Goal: Information Seeking & Learning: Learn about a topic

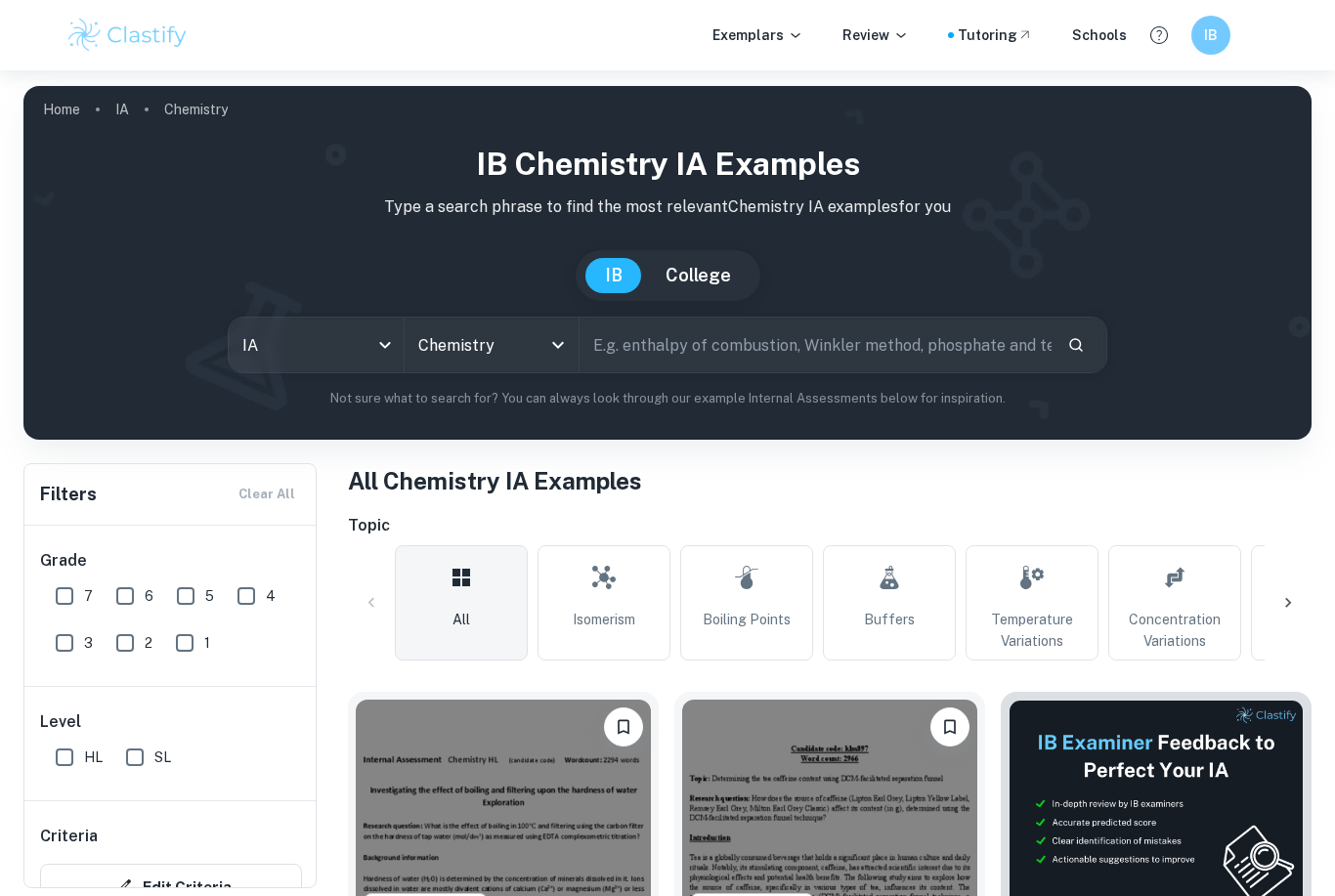
click at [115, 150] on h1 "IB Chemistry IA examples" at bounding box center [668, 163] width 1257 height 46
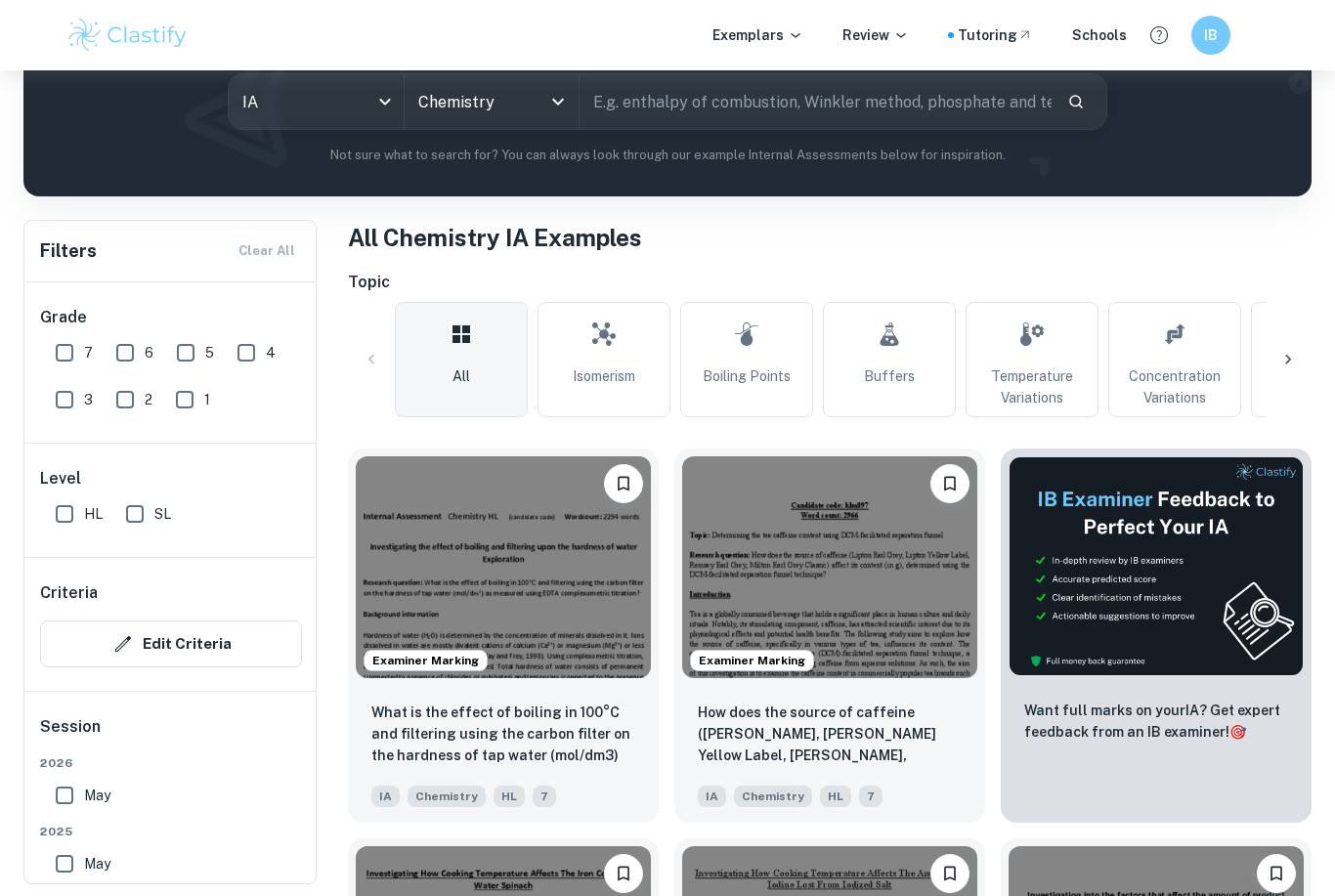
scroll to position [227, 0]
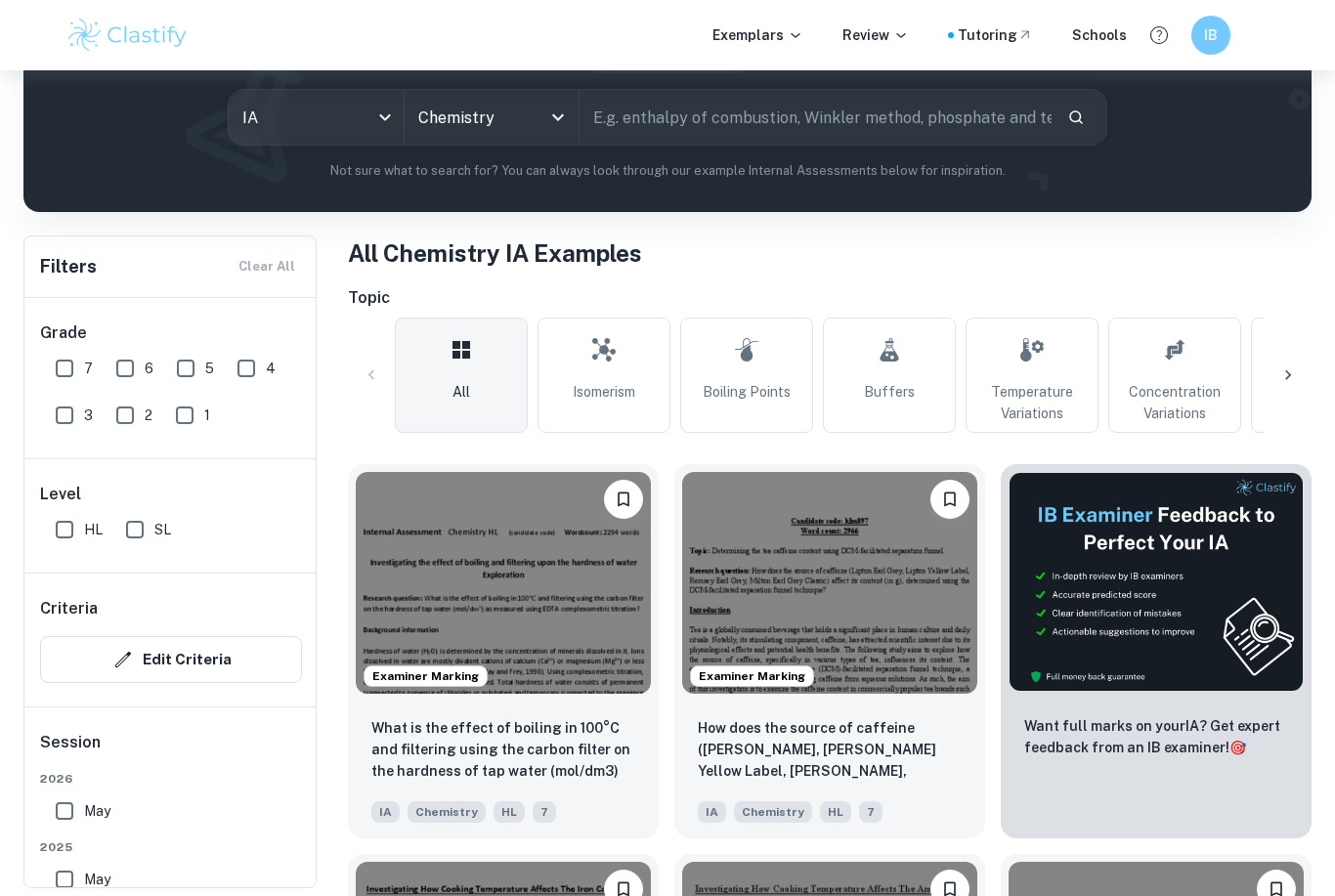
click at [724, 119] on input "text" at bounding box center [815, 117] width 472 height 54
type input "Glow"
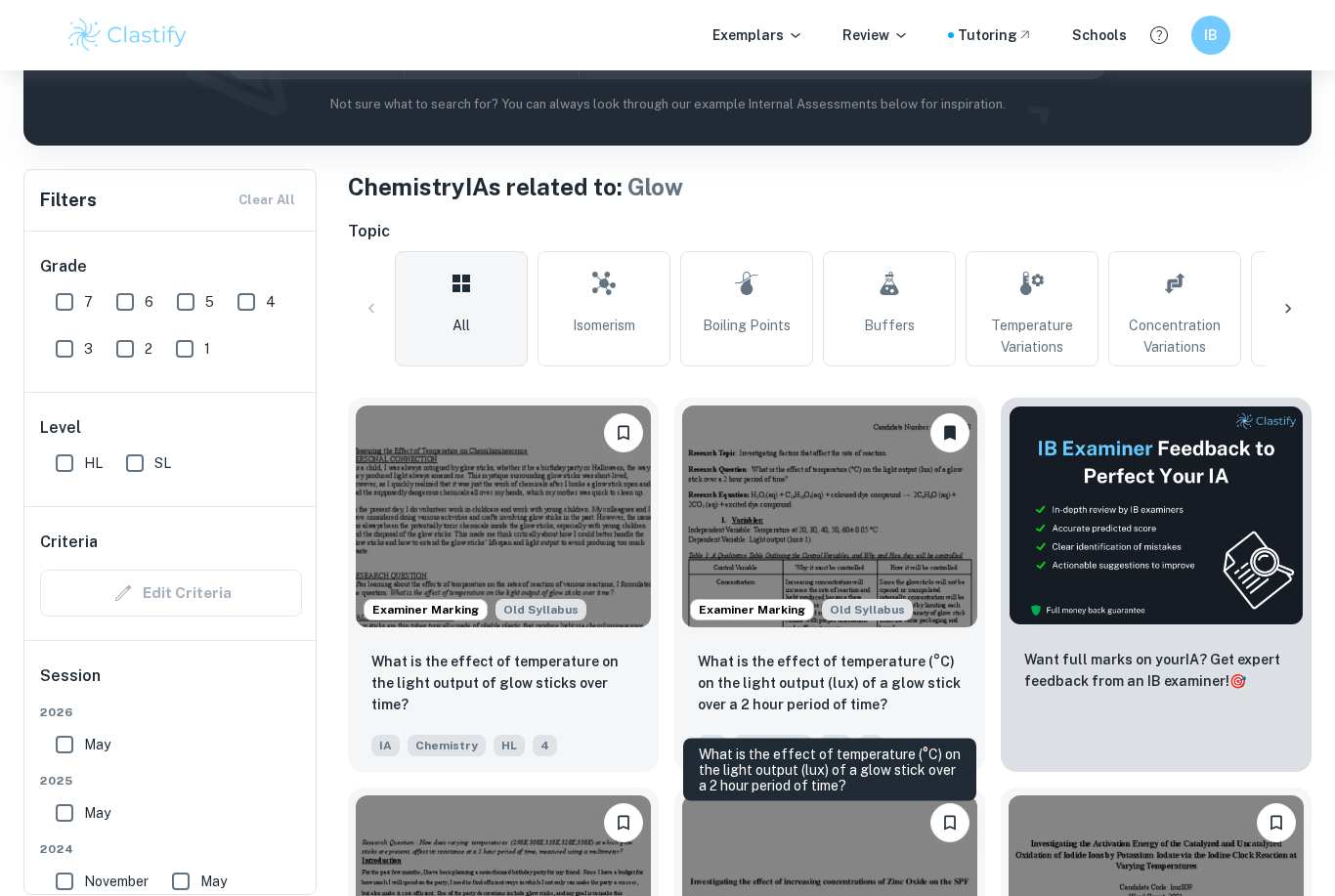
scroll to position [304, 0]
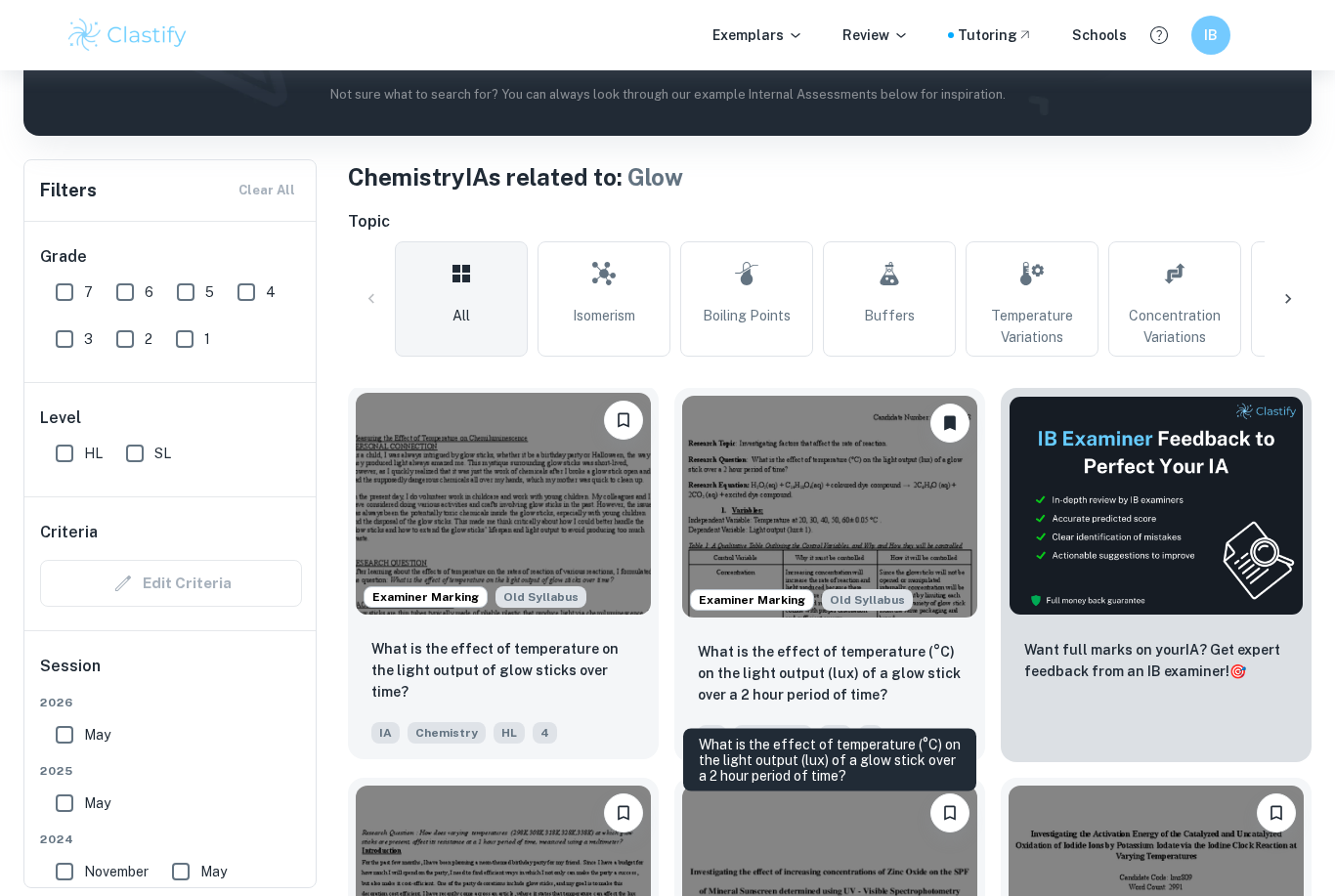
click at [582, 667] on p "What is the effect of temperature on the light output of glow sticks over time?" at bounding box center [503, 671] width 264 height 64
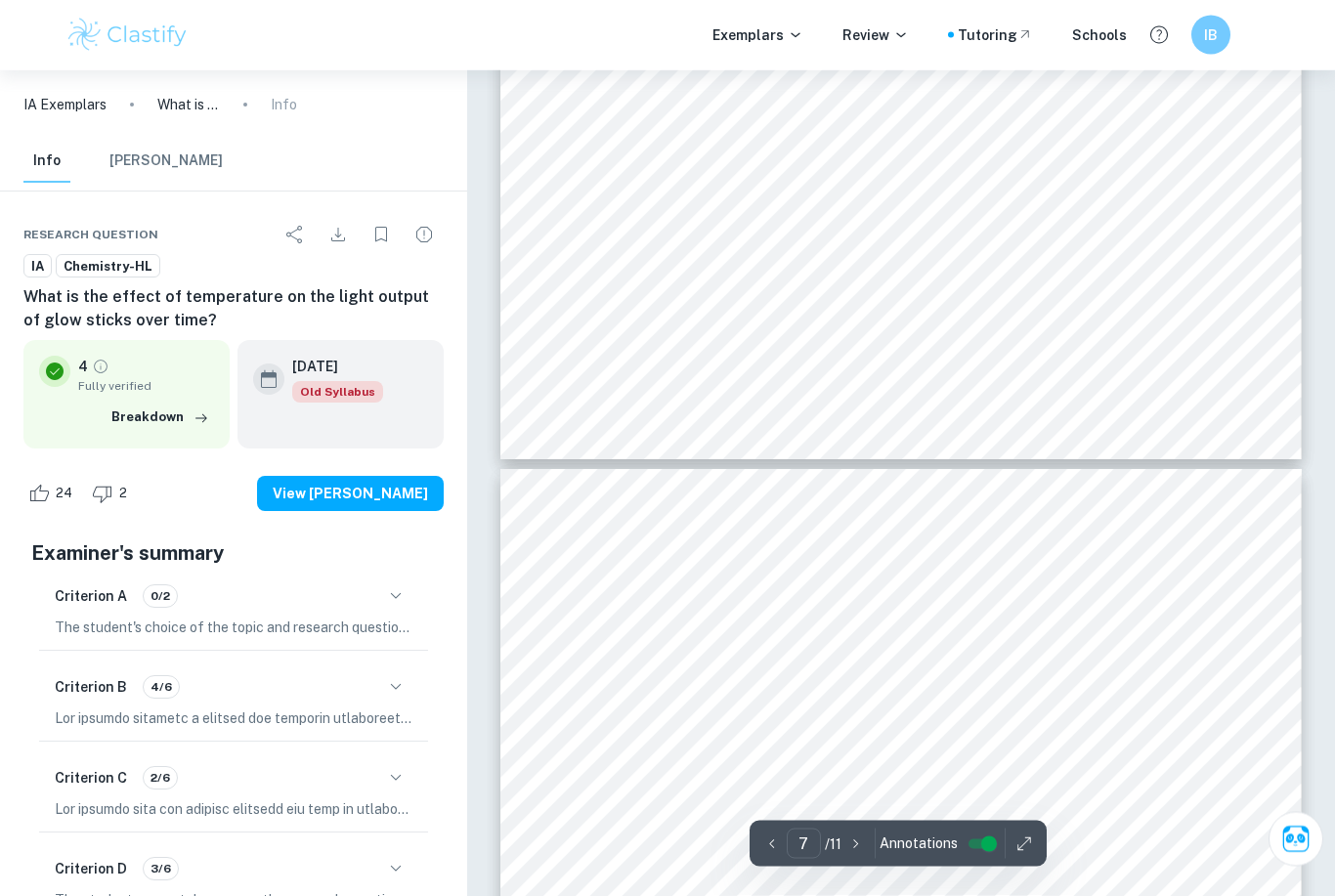
scroll to position [6027, 0]
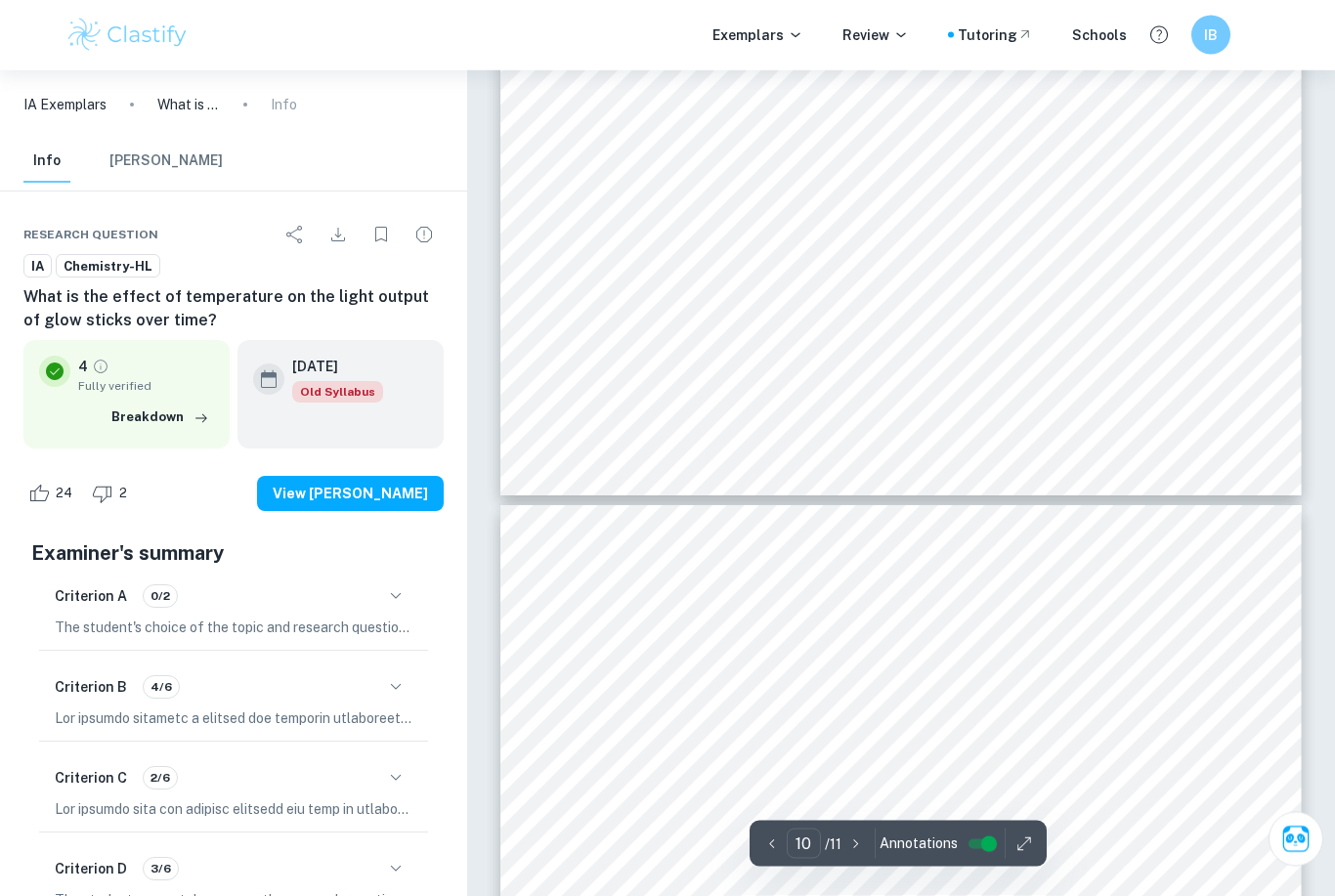
type input "11"
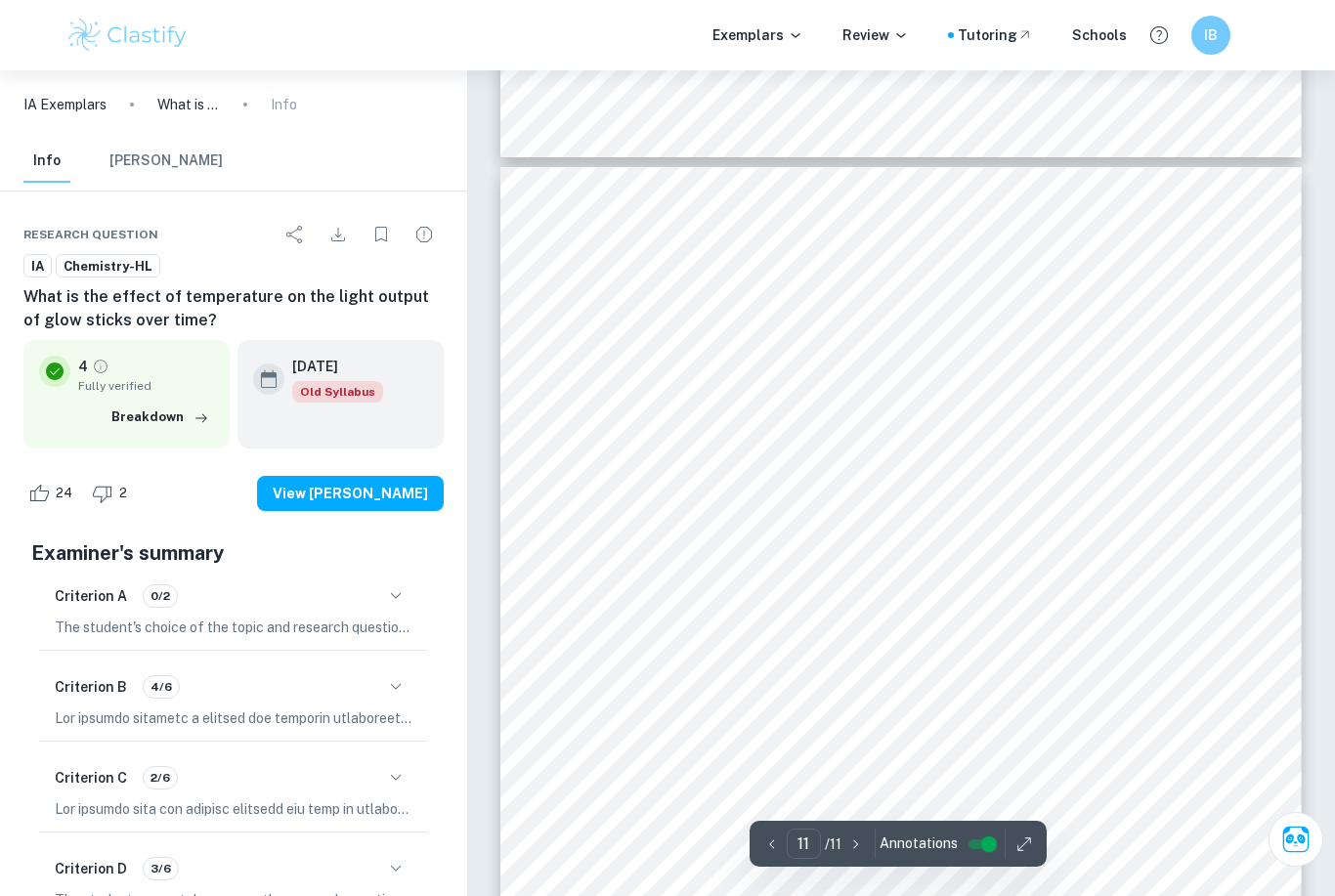
scroll to position [10701, 0]
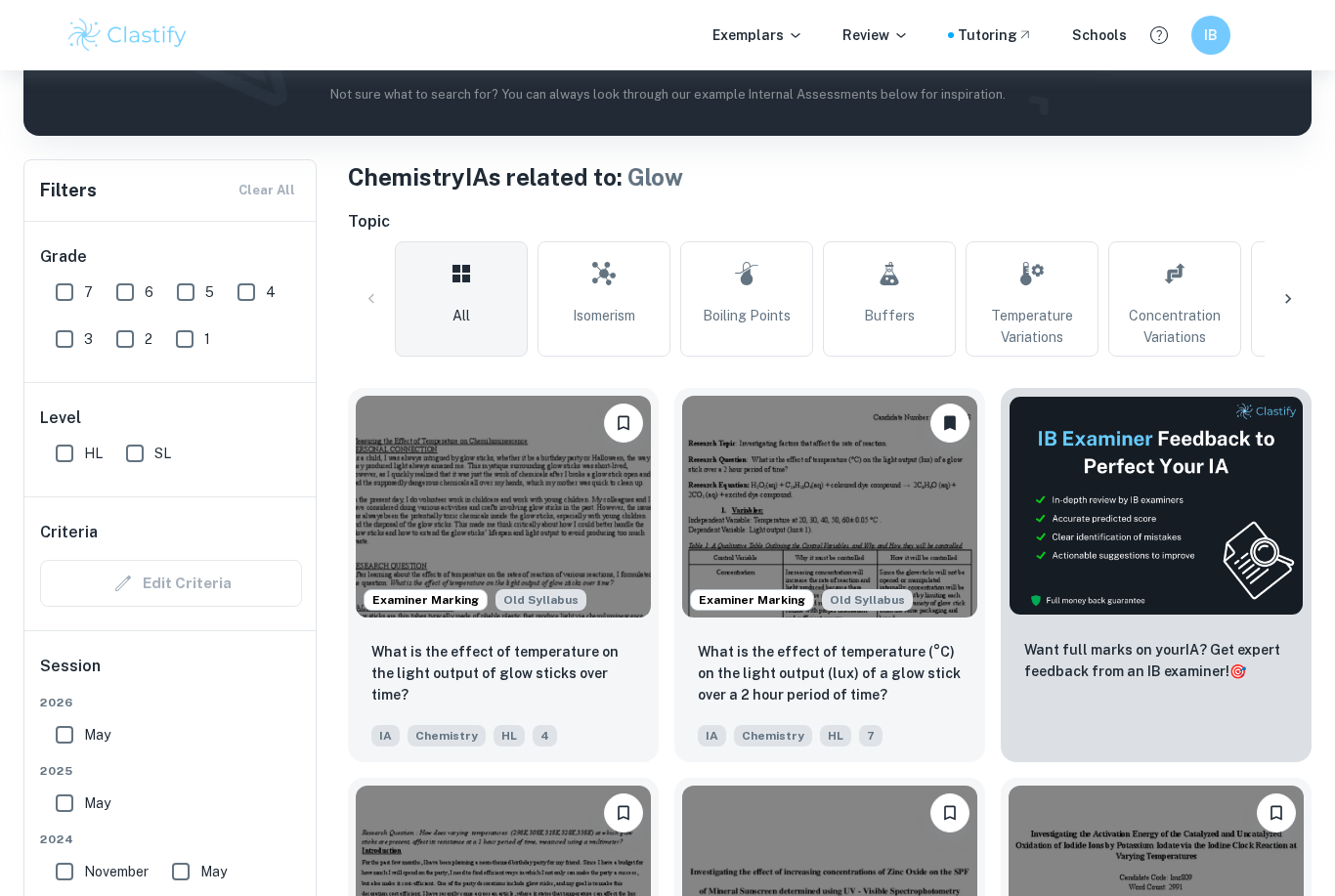
scroll to position [380, 0]
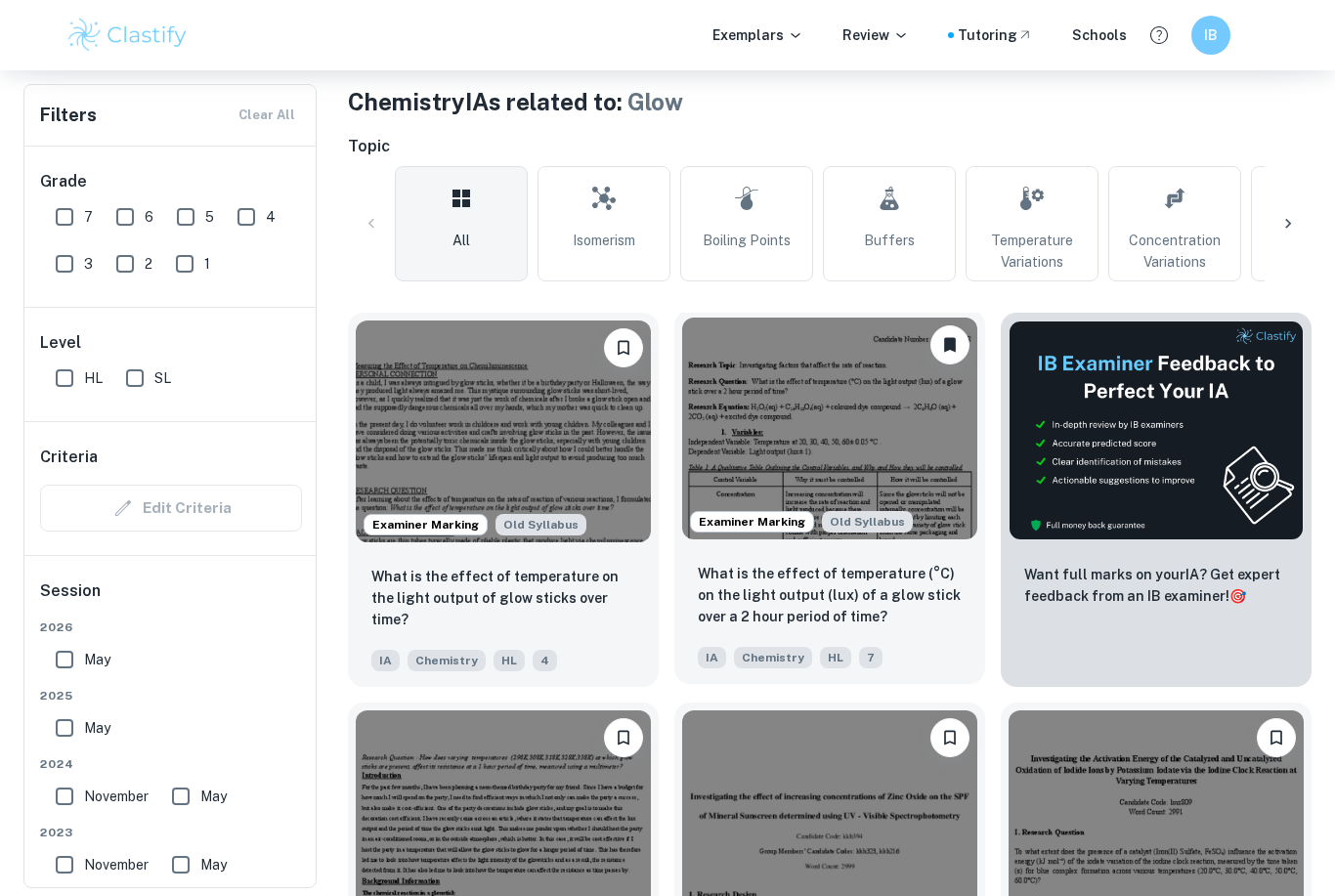
click at [949, 592] on p "What is the effect of temperature (°C) on the light output (lux) of a glow stic…" at bounding box center [830, 594] width 264 height 64
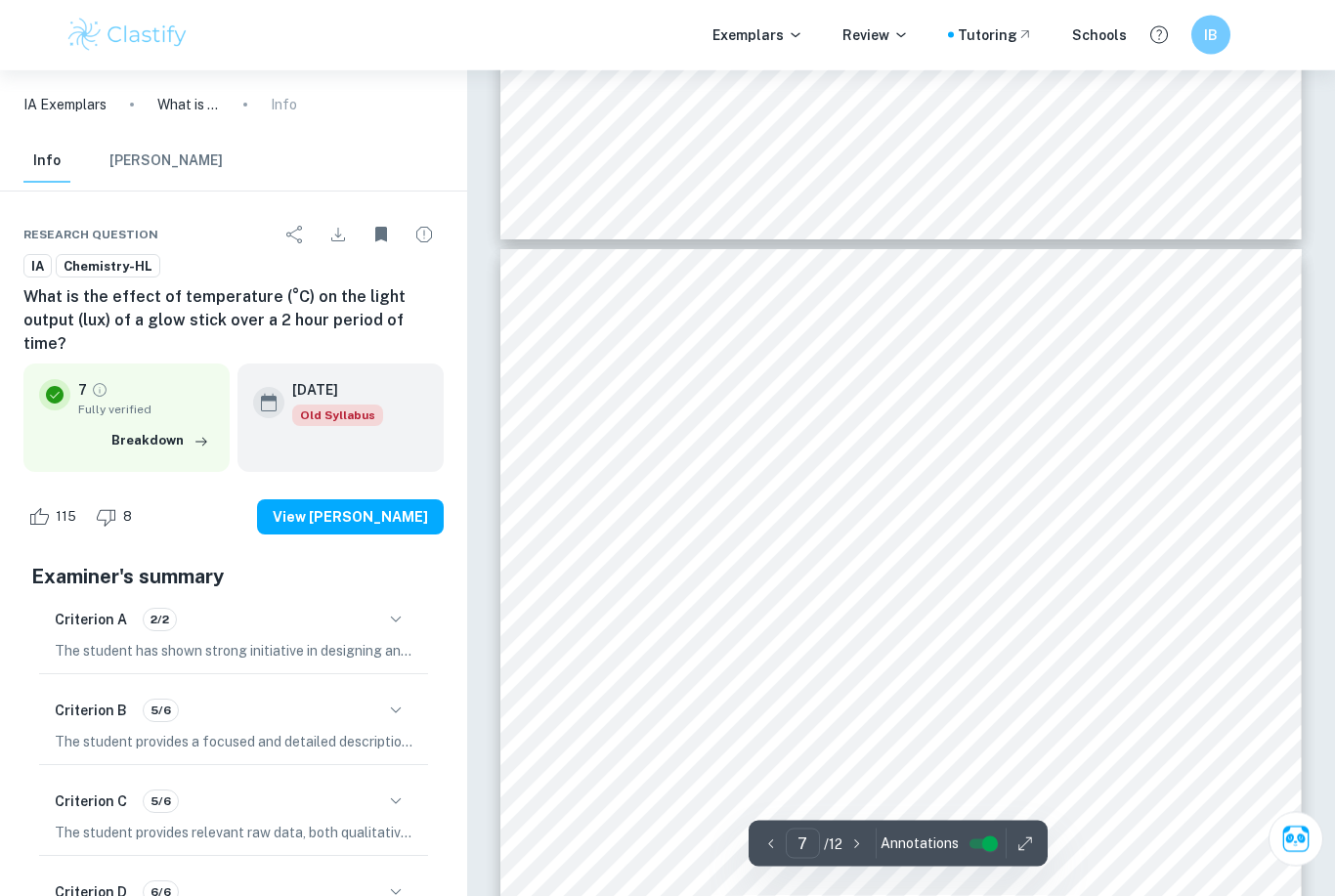
scroll to position [6276, 0]
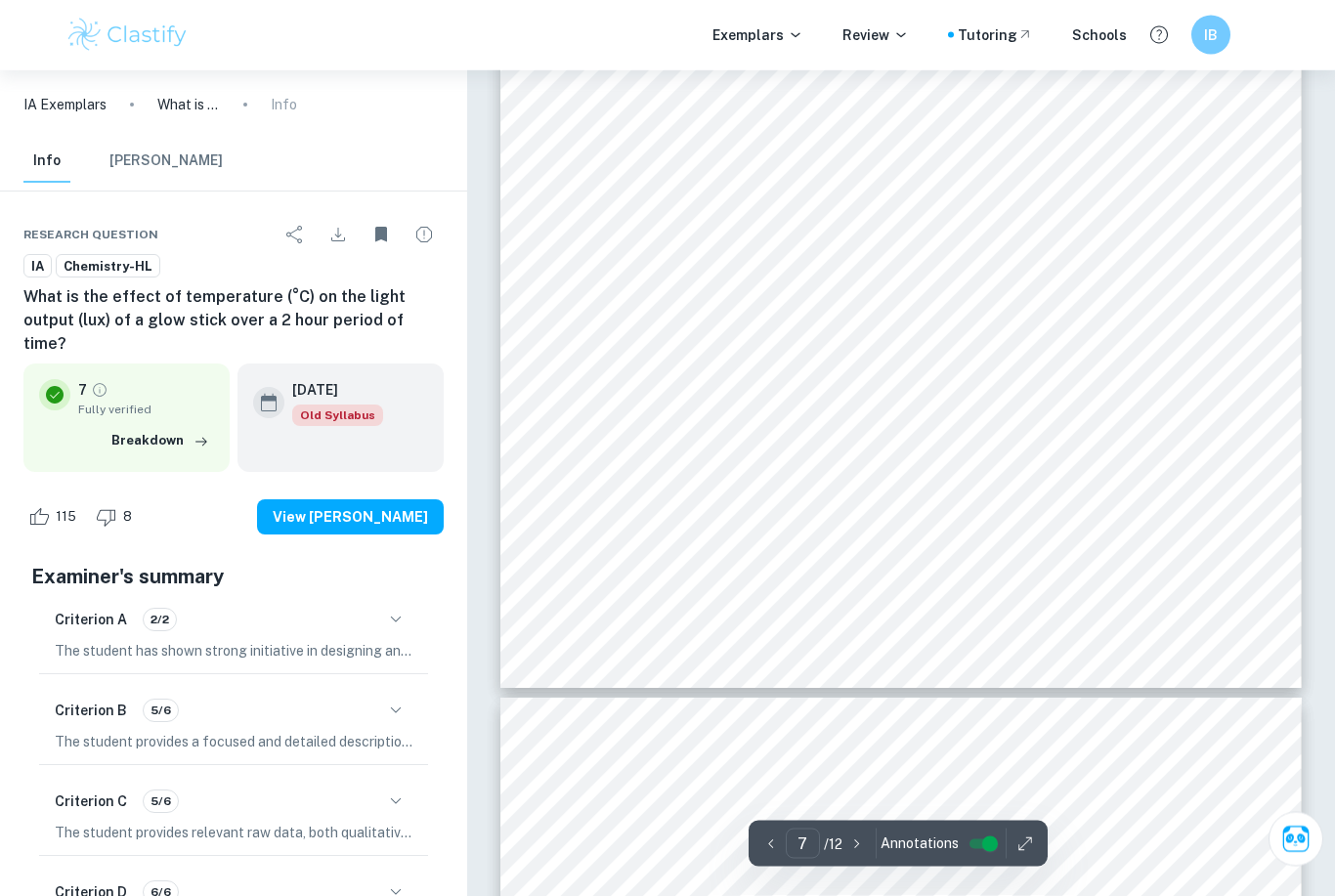
type input "8"
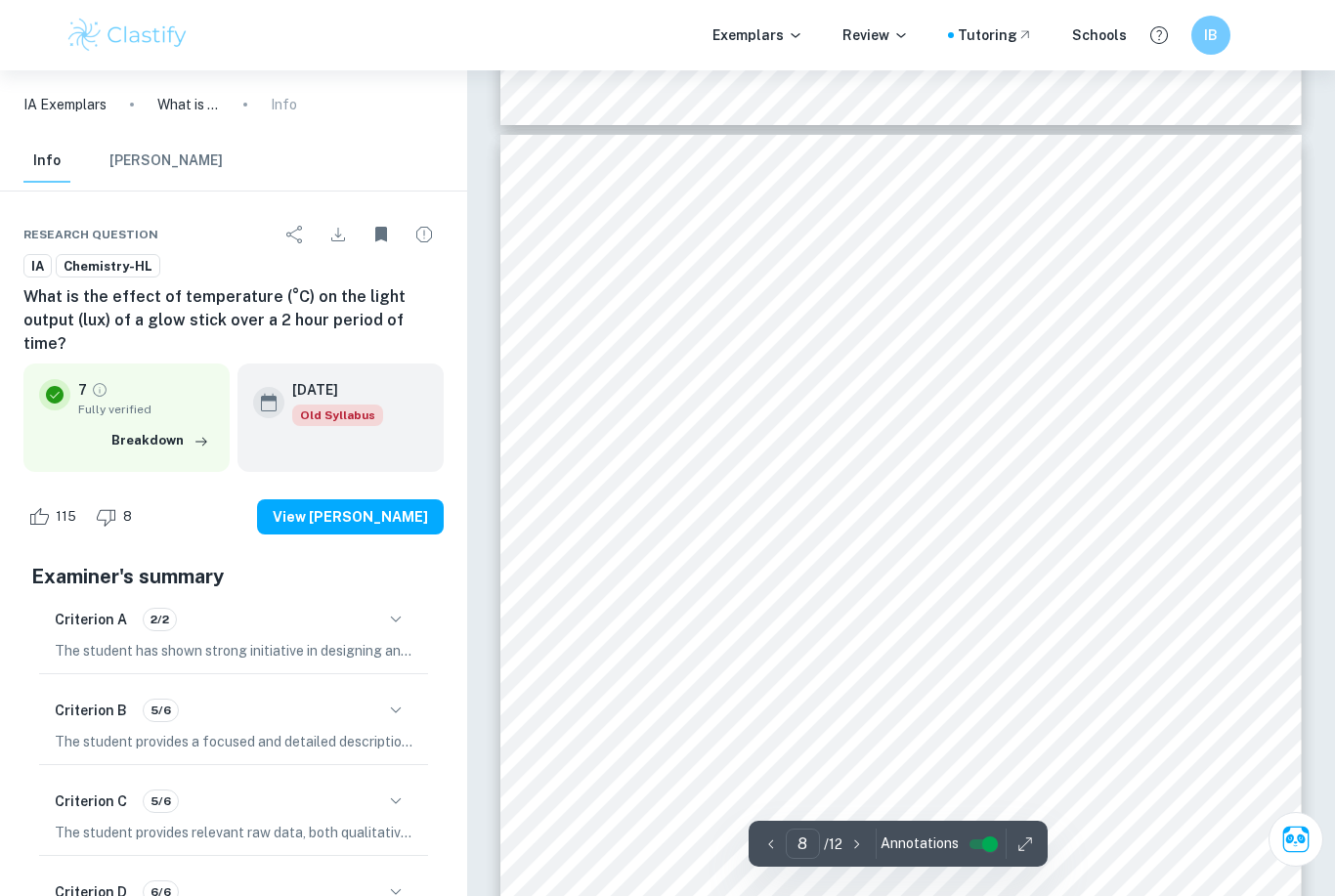
scroll to position [7504, 0]
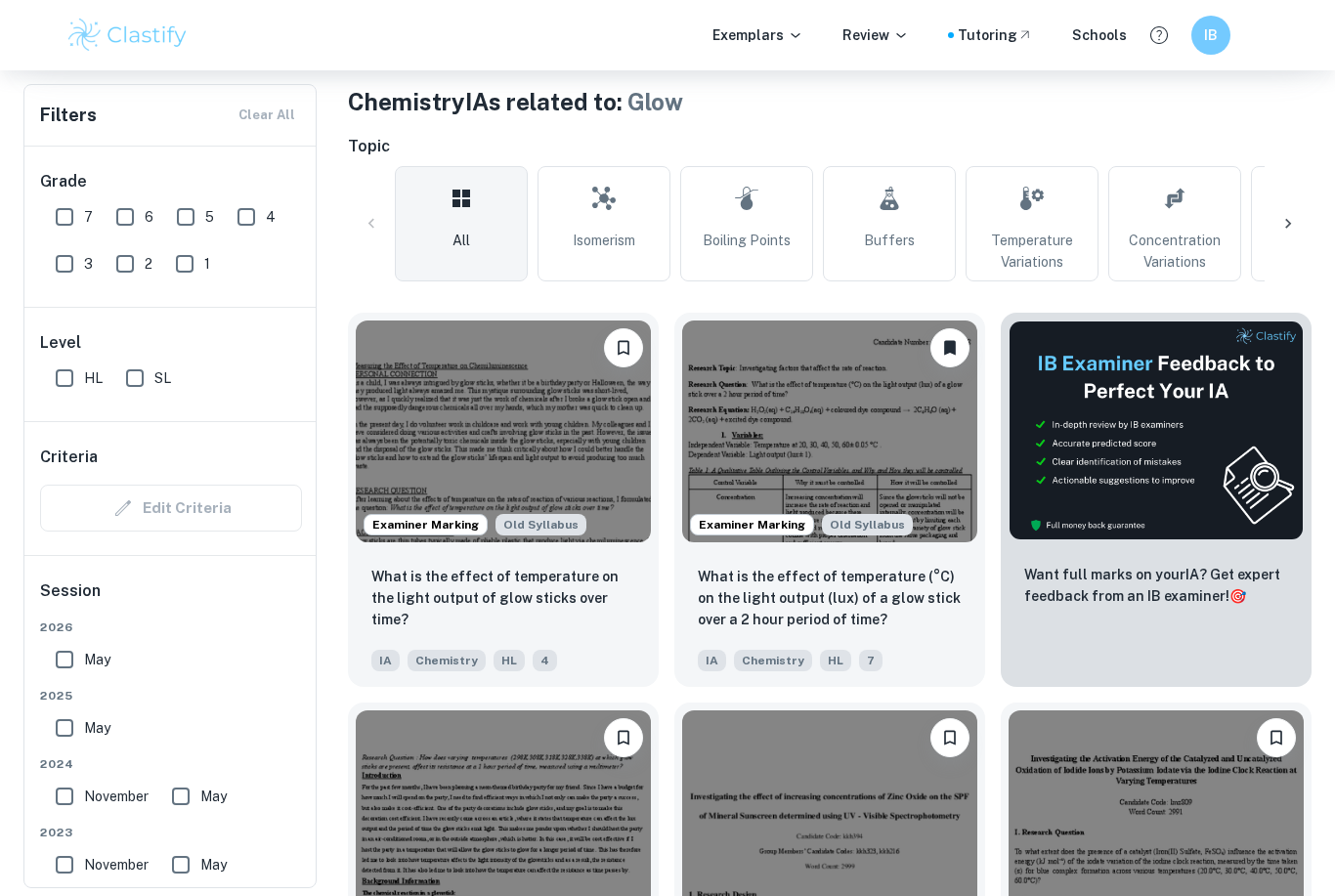
scroll to position [677, 0]
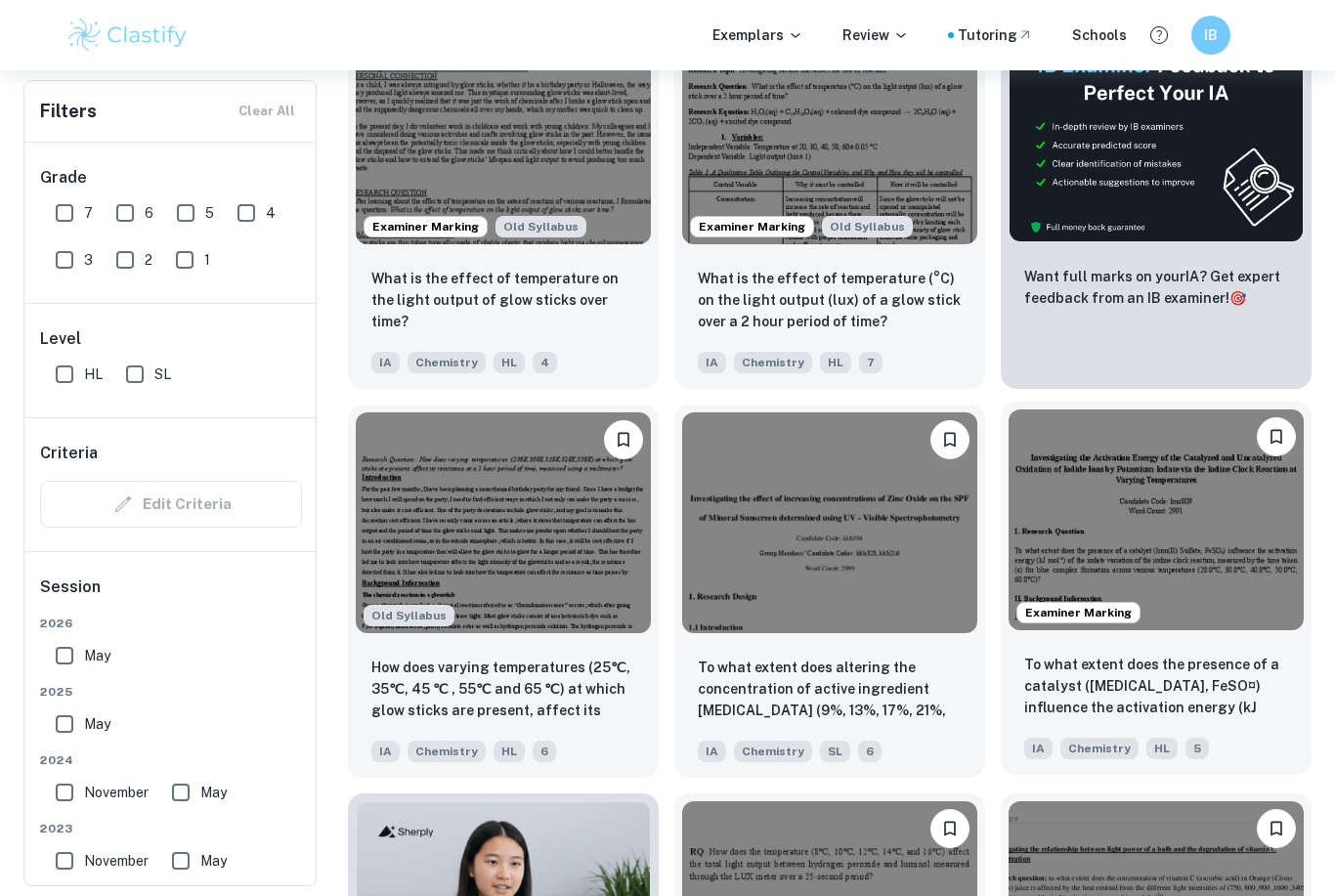
click at [1142, 678] on p "To what extent does the presence of a catalyst ([MEDICAL_DATA], FeSO¤) influenc…" at bounding box center [1156, 686] width 264 height 66
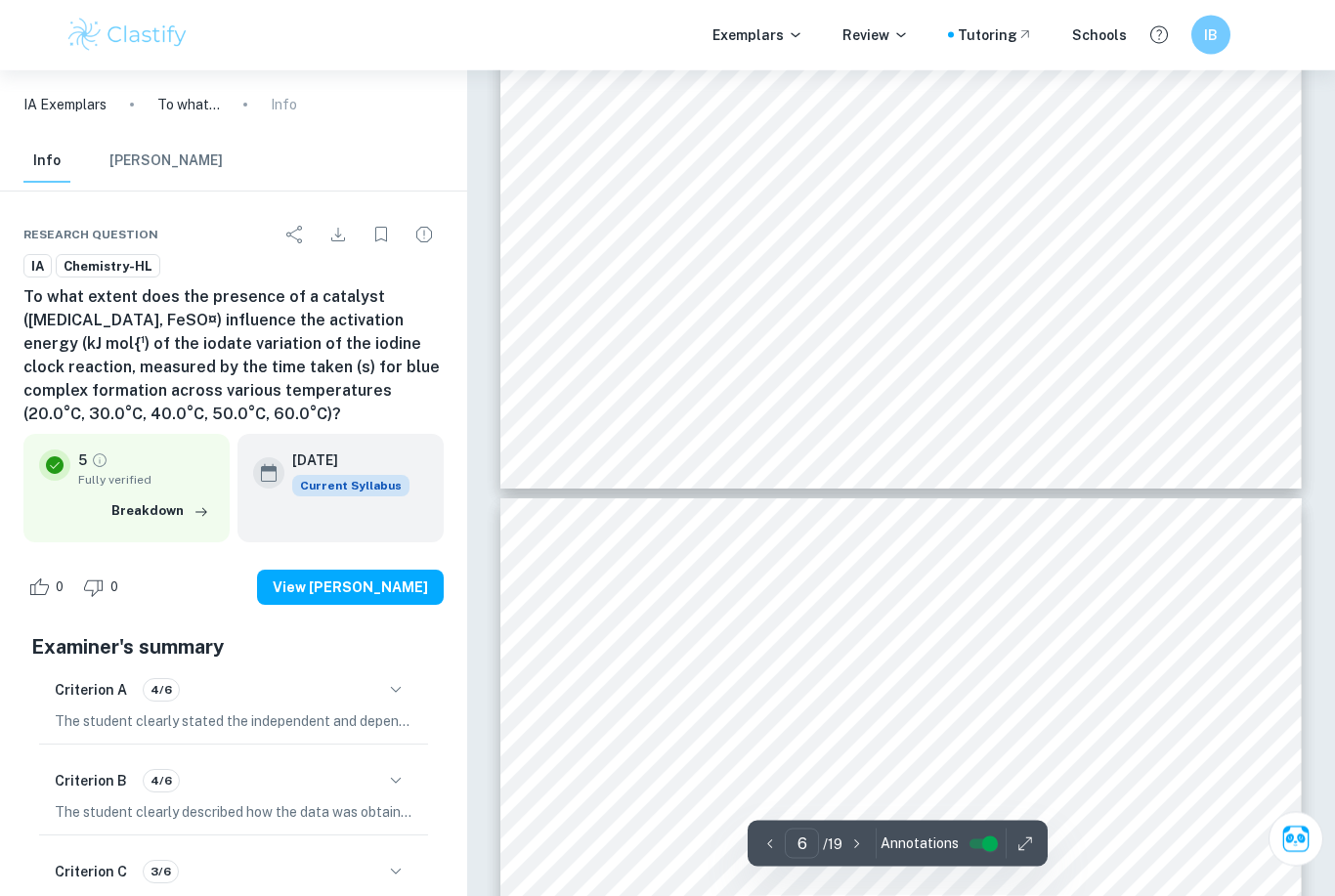
scroll to position [6003, 0]
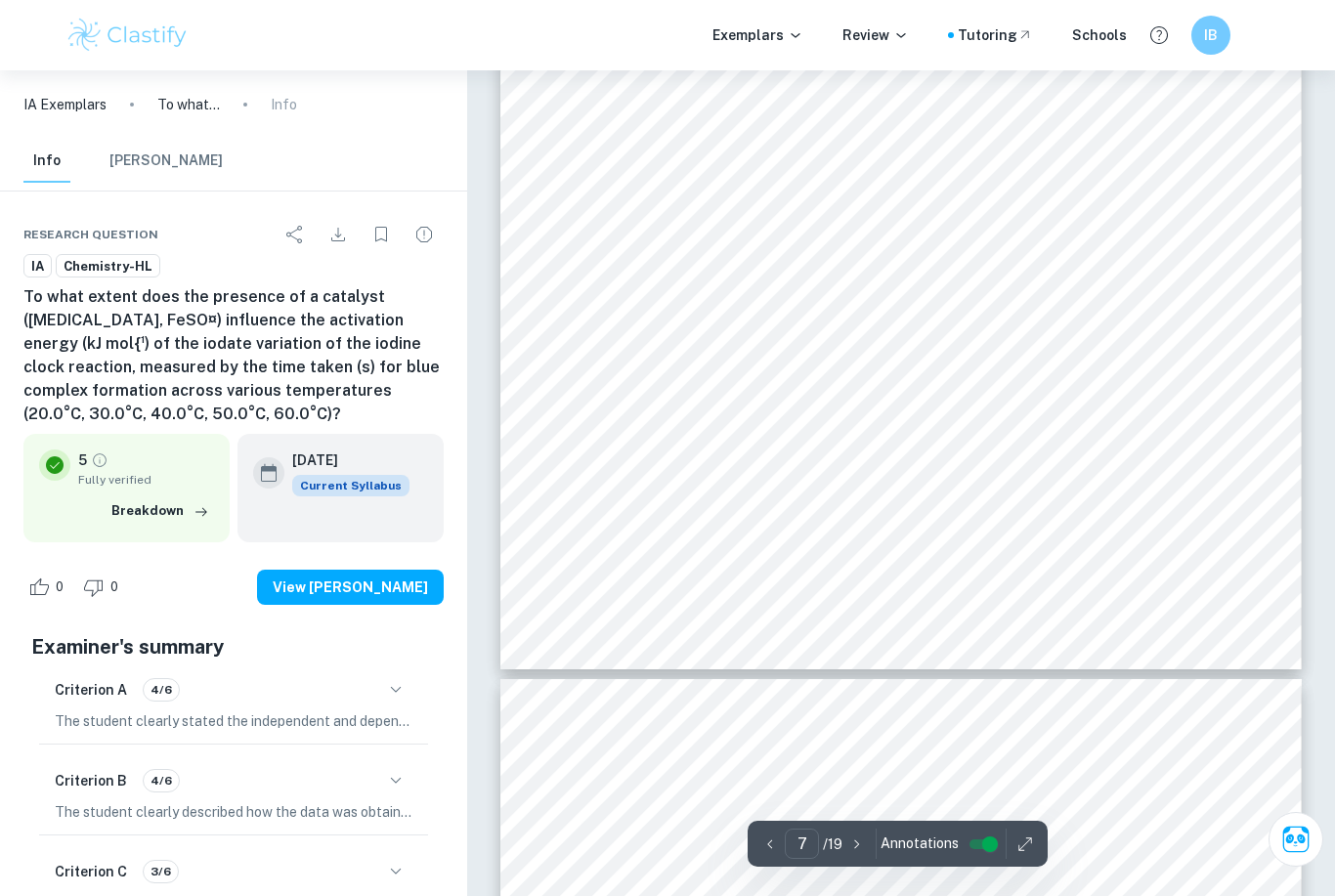
type input "8"
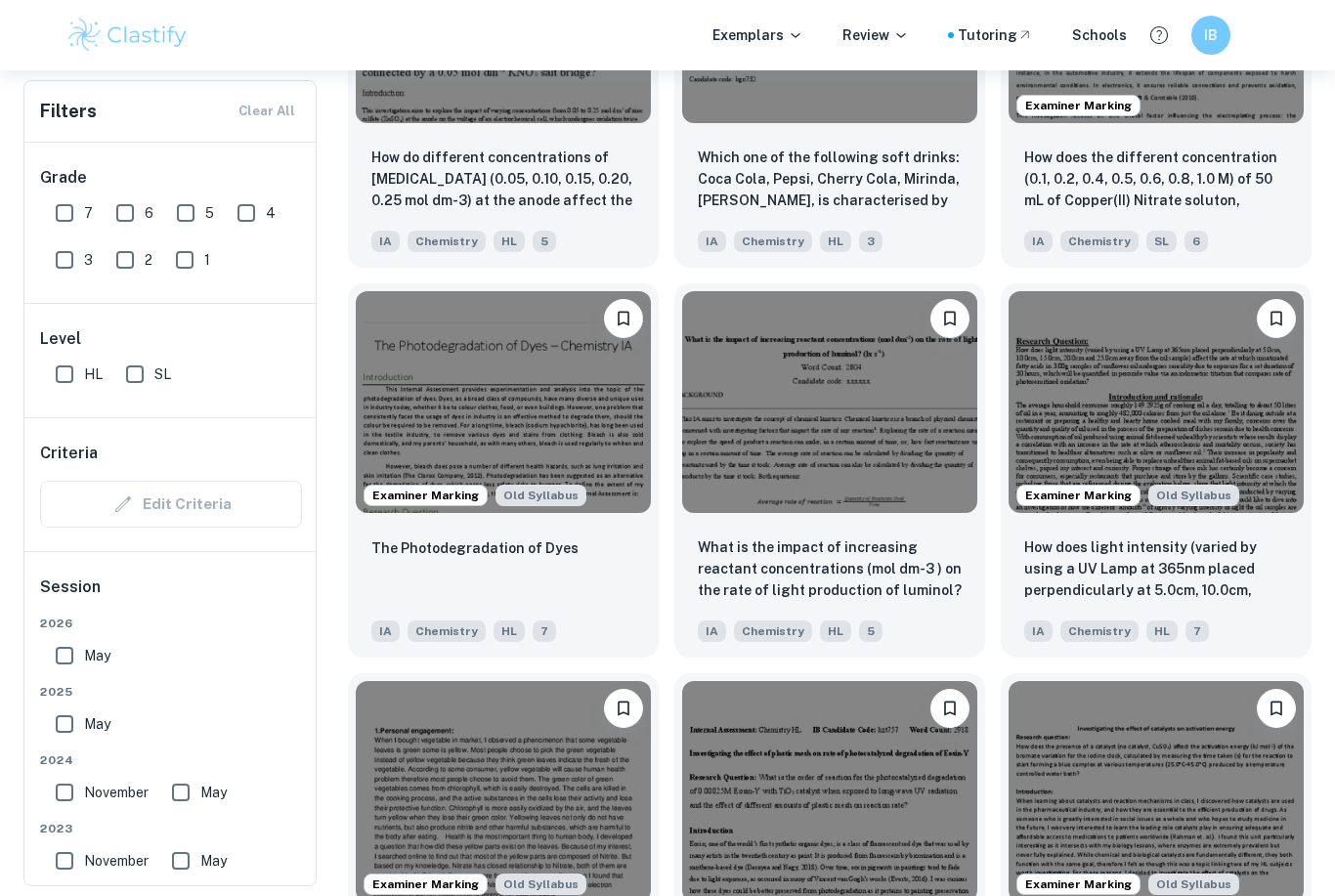
scroll to position [1937, 0]
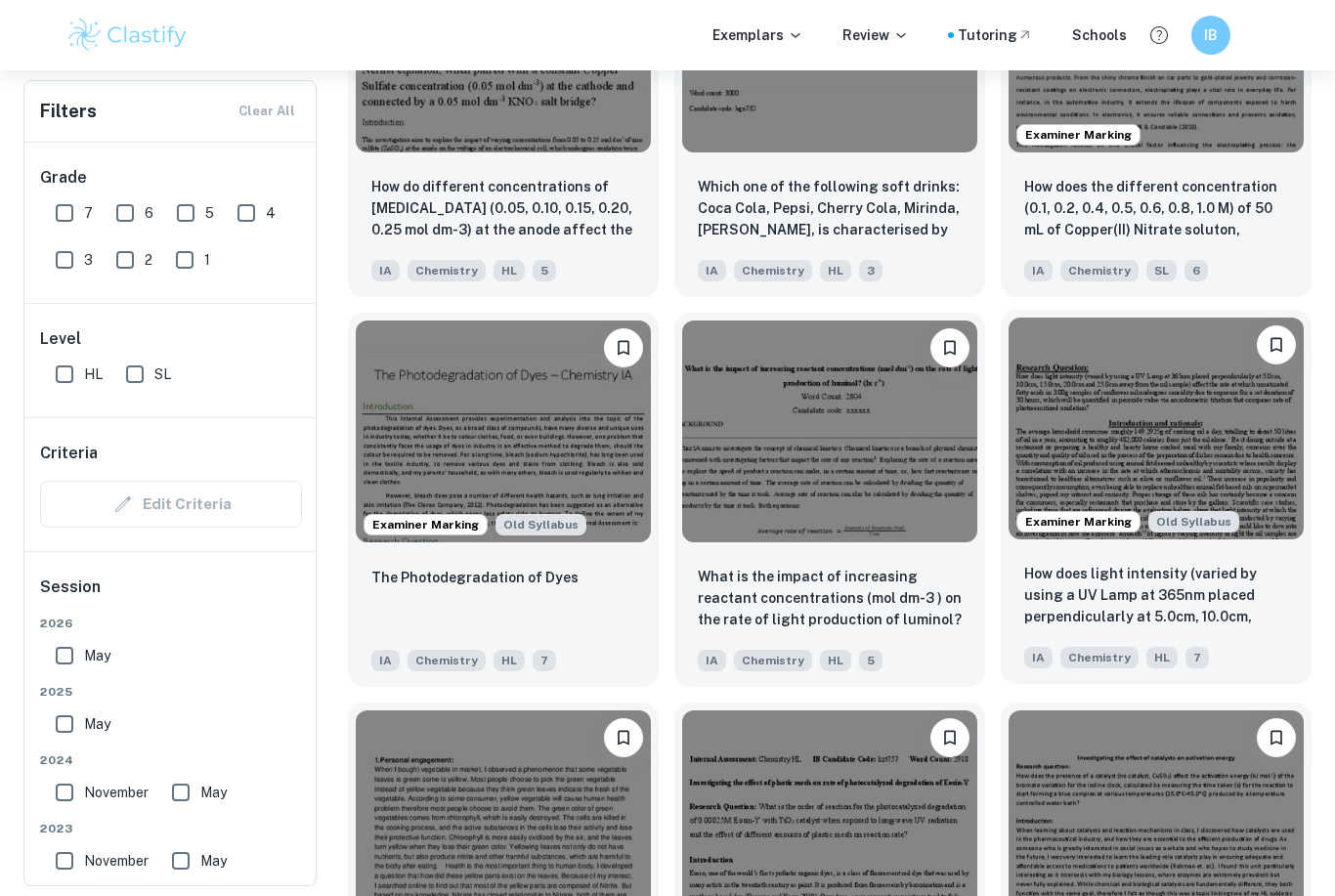
click at [1138, 625] on p "How does light intensity (varied by using a UV Lamp at 365nm placed perpendicul…" at bounding box center [1156, 595] width 264 height 66
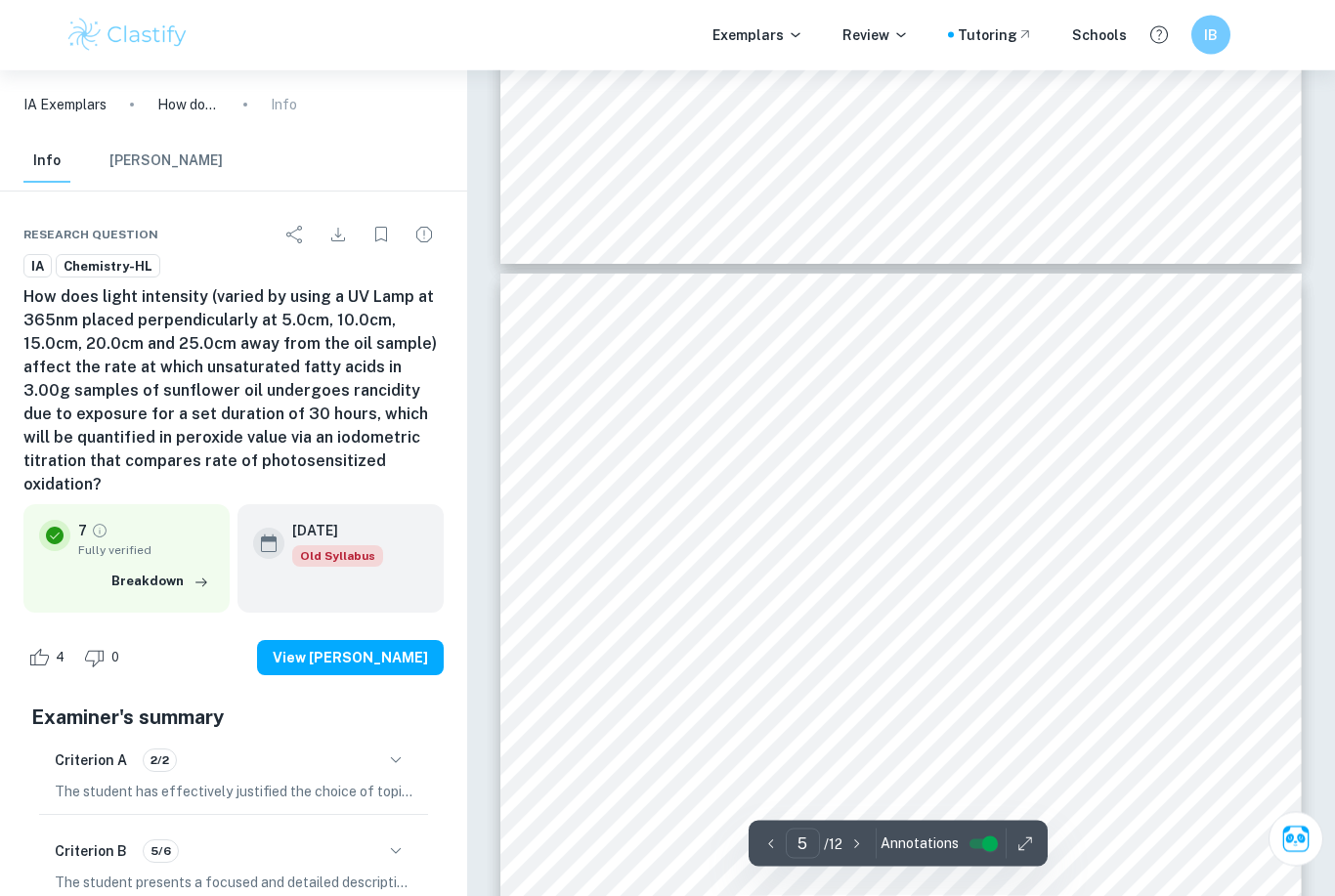
scroll to position [4687, 0]
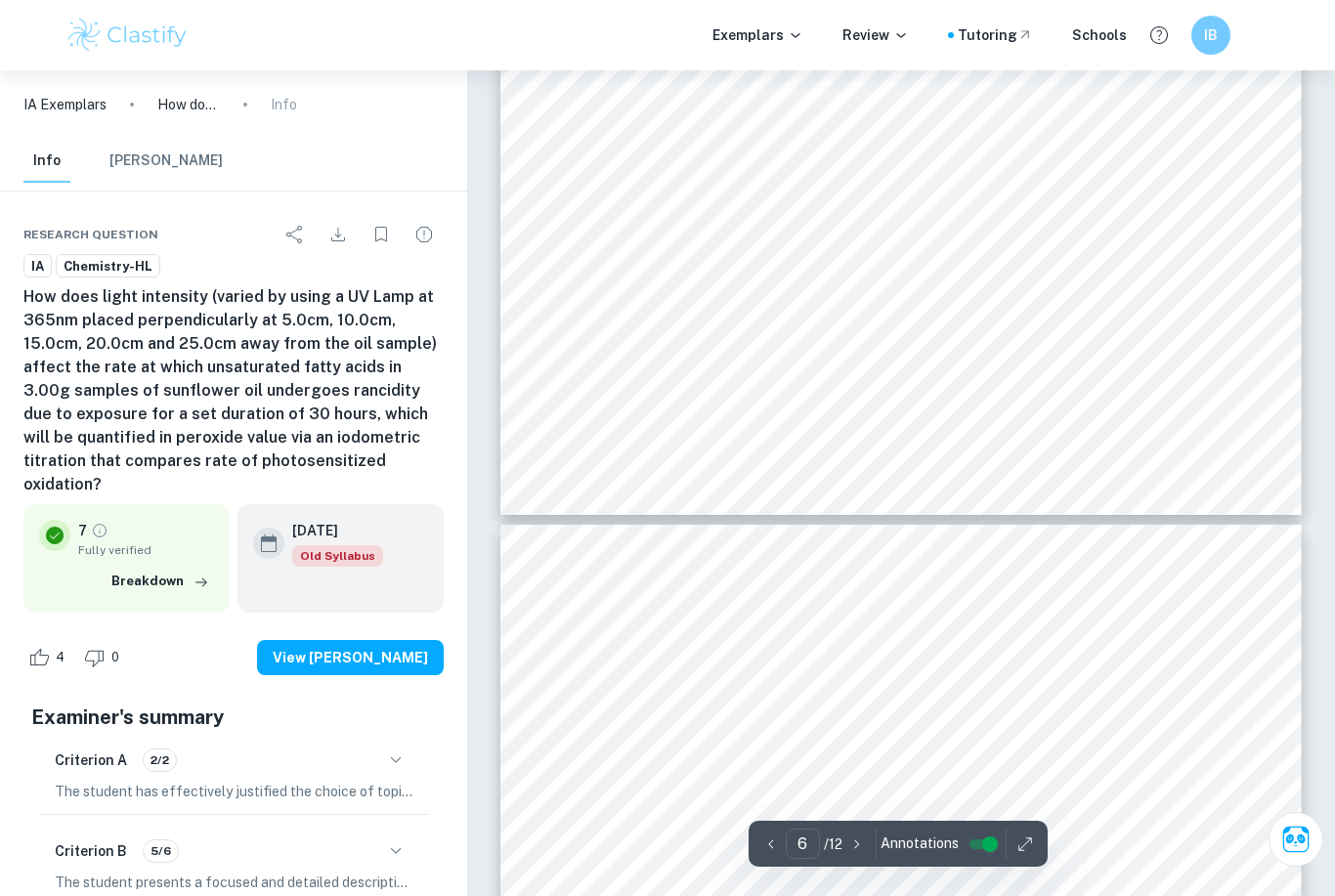
type input "7"
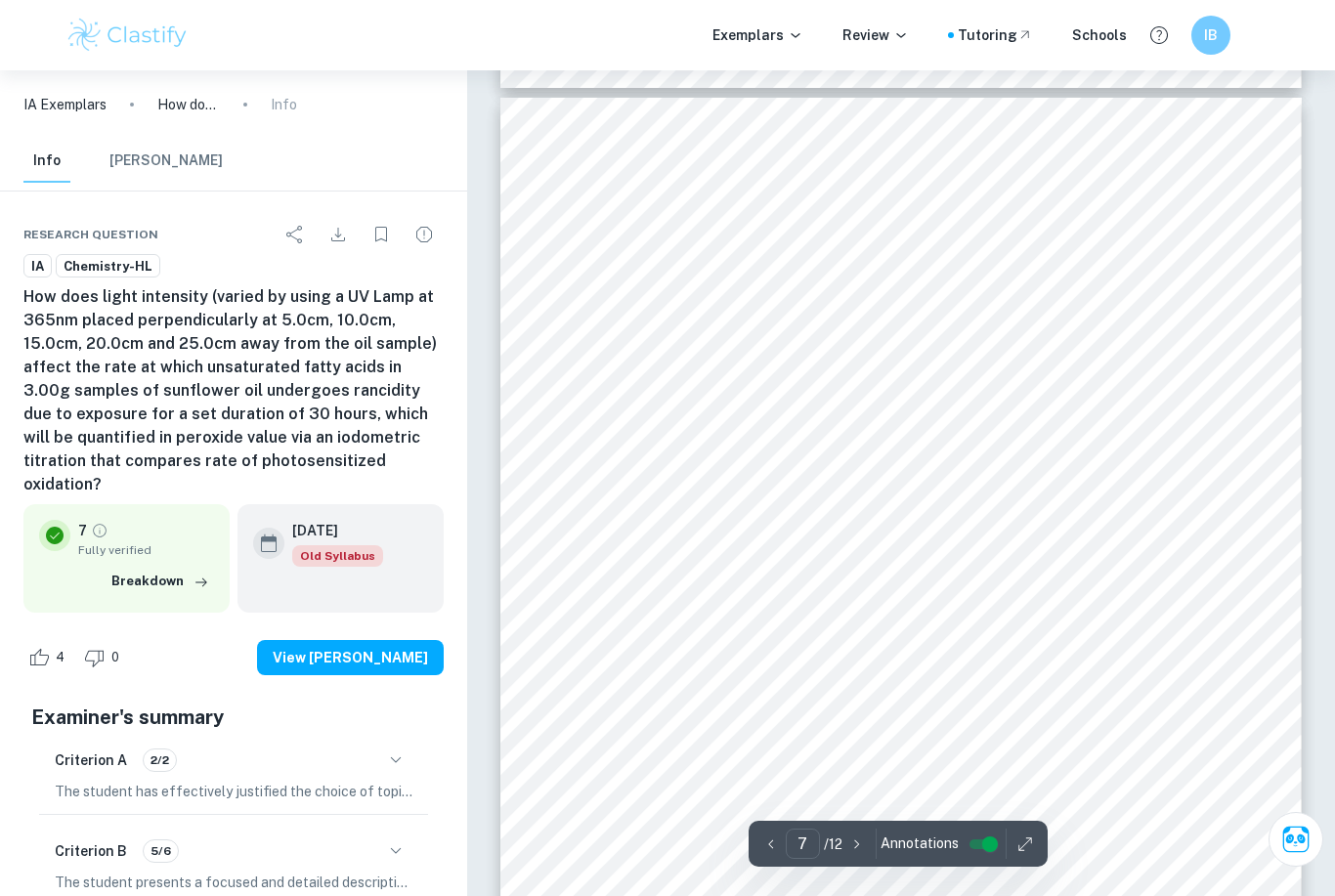
scroll to position [6977, 0]
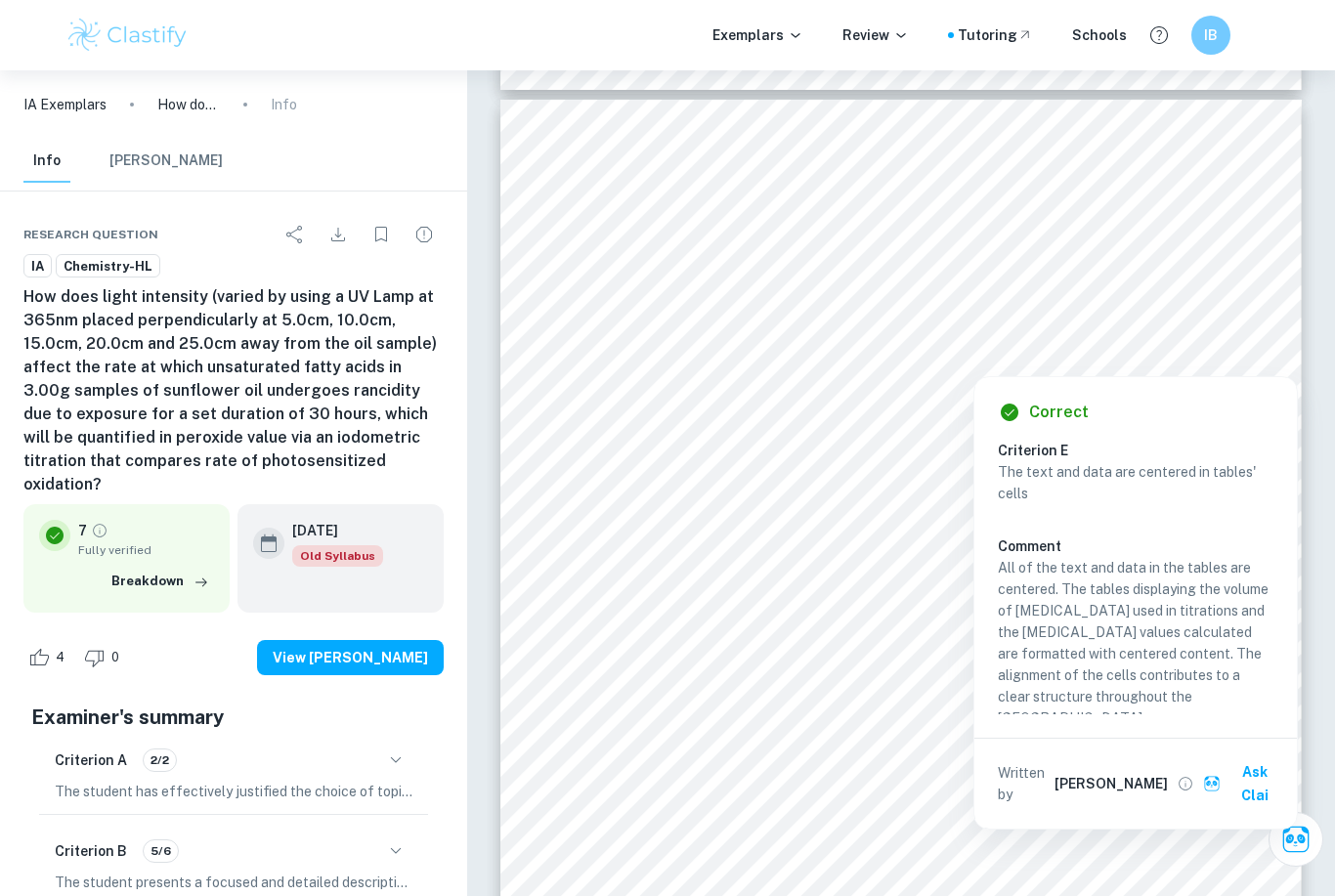
click at [1240, 344] on div at bounding box center [1237, 357] width 29 height 30
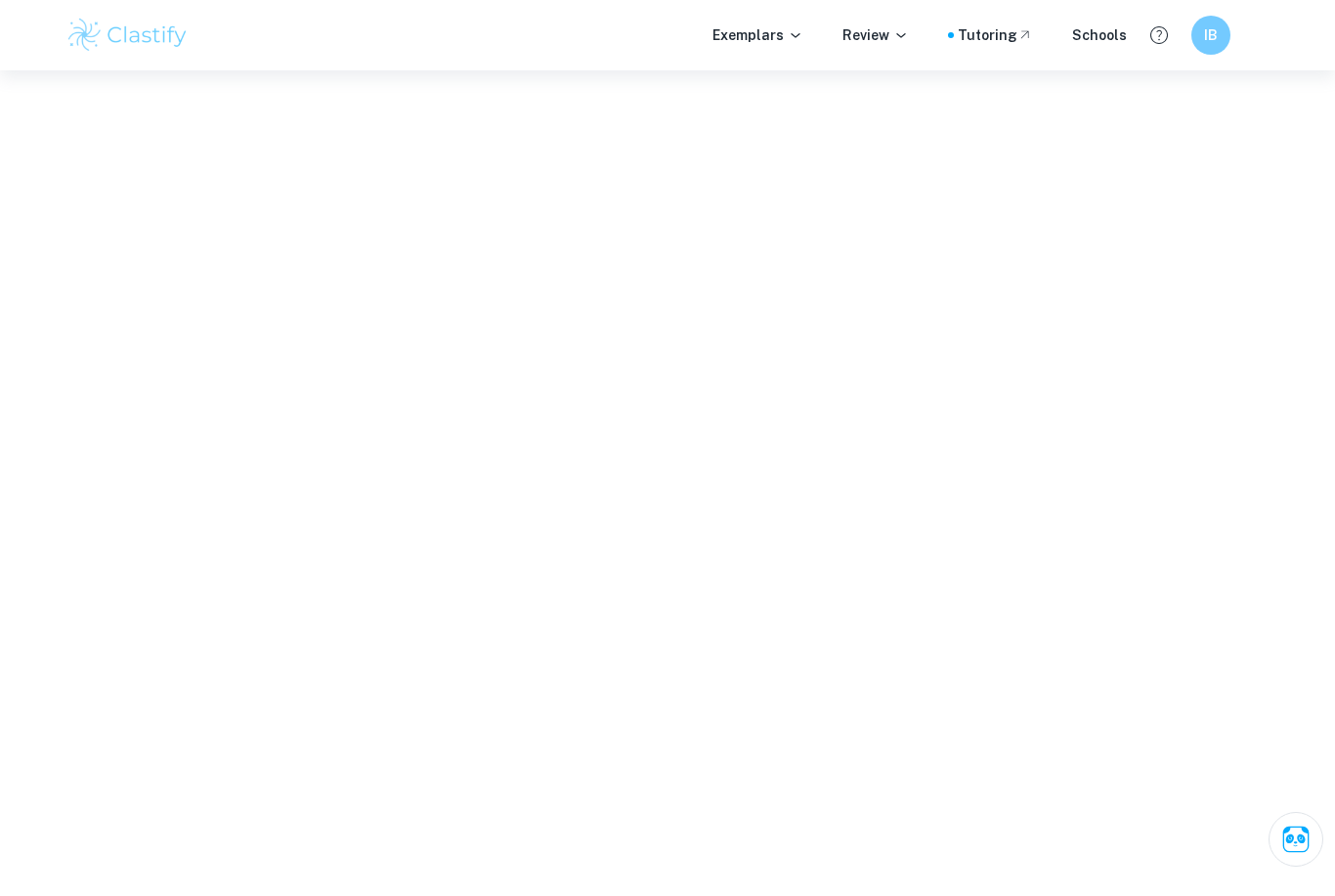
scroll to position [2136, 0]
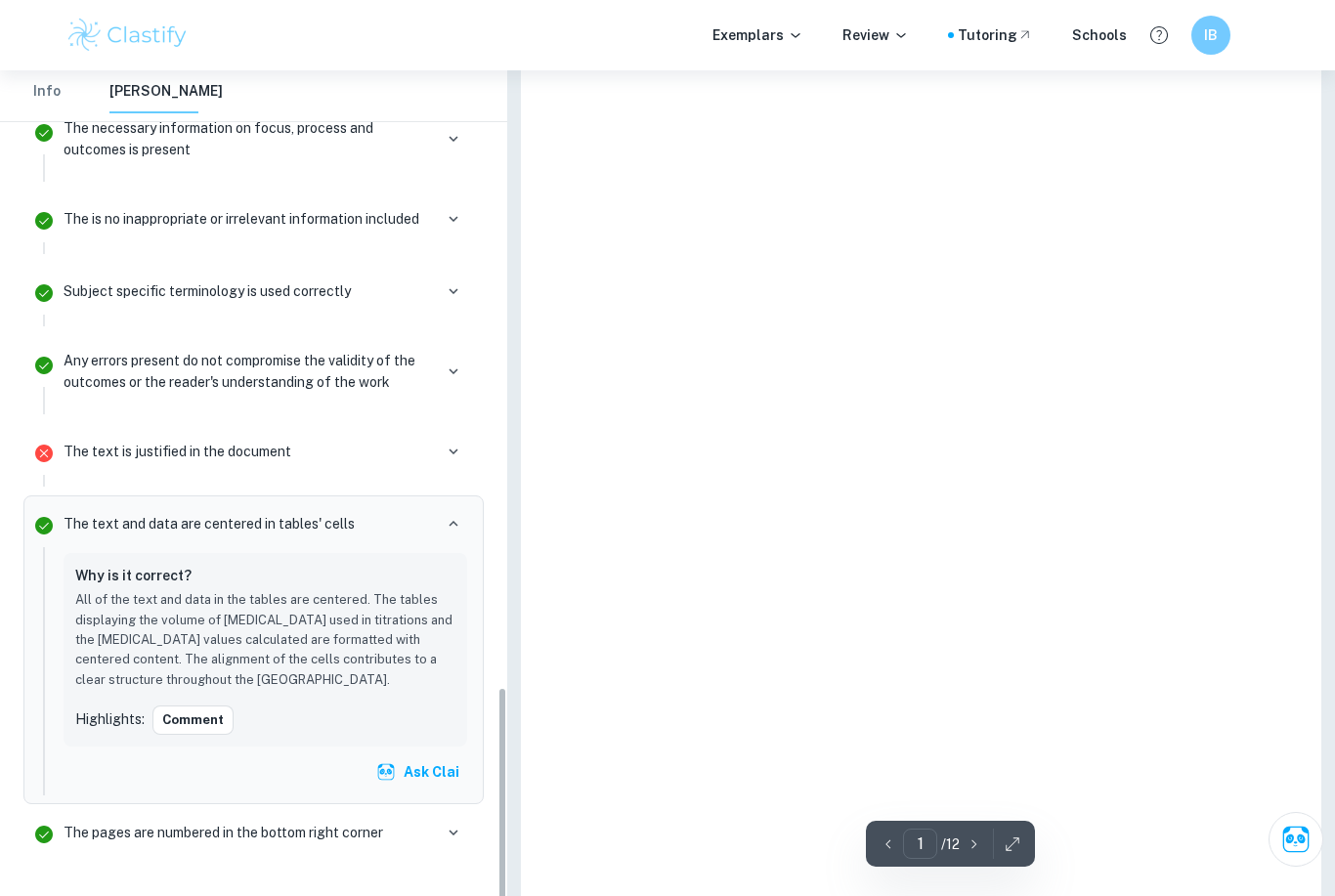
type input "7"
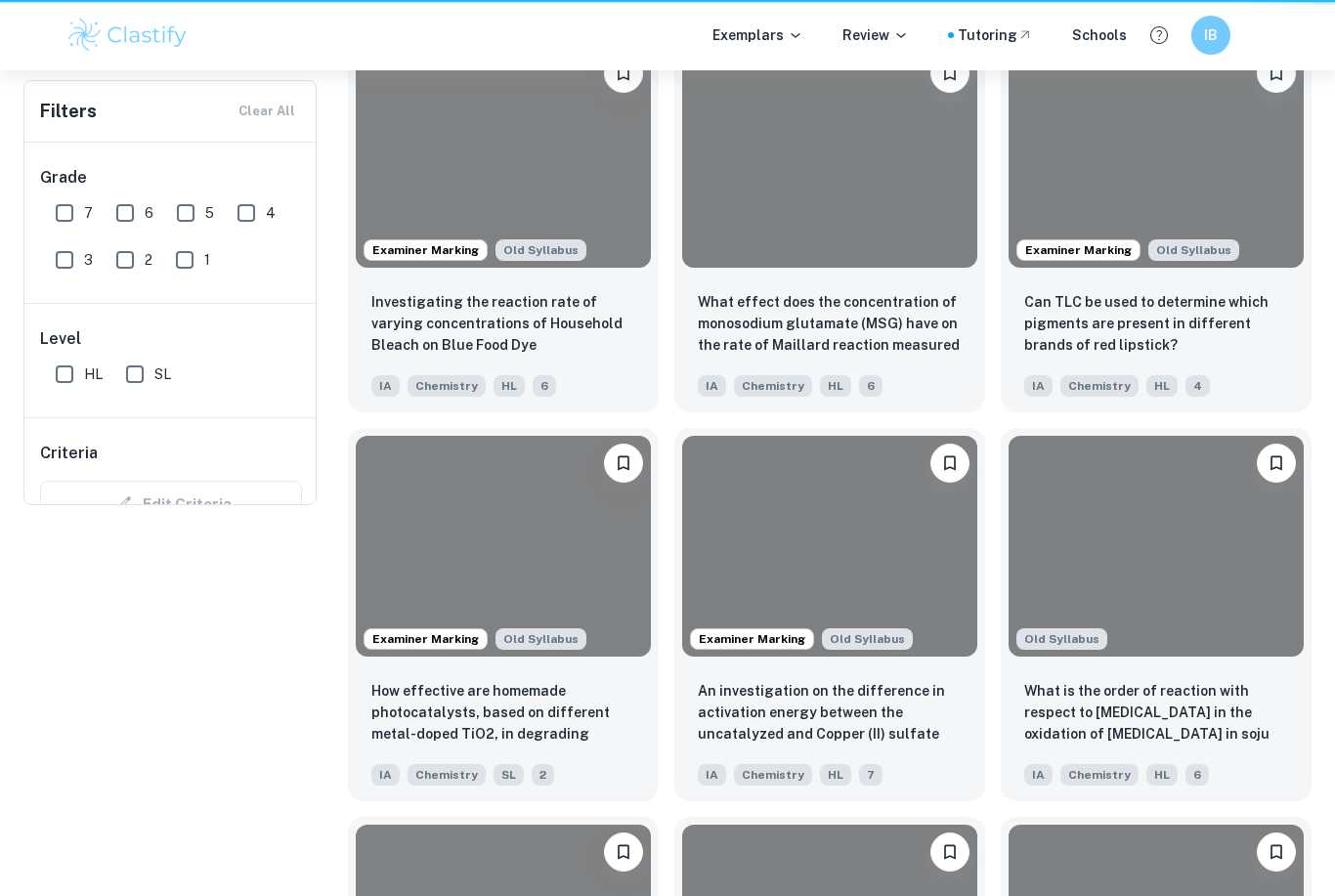
scroll to position [1937, 0]
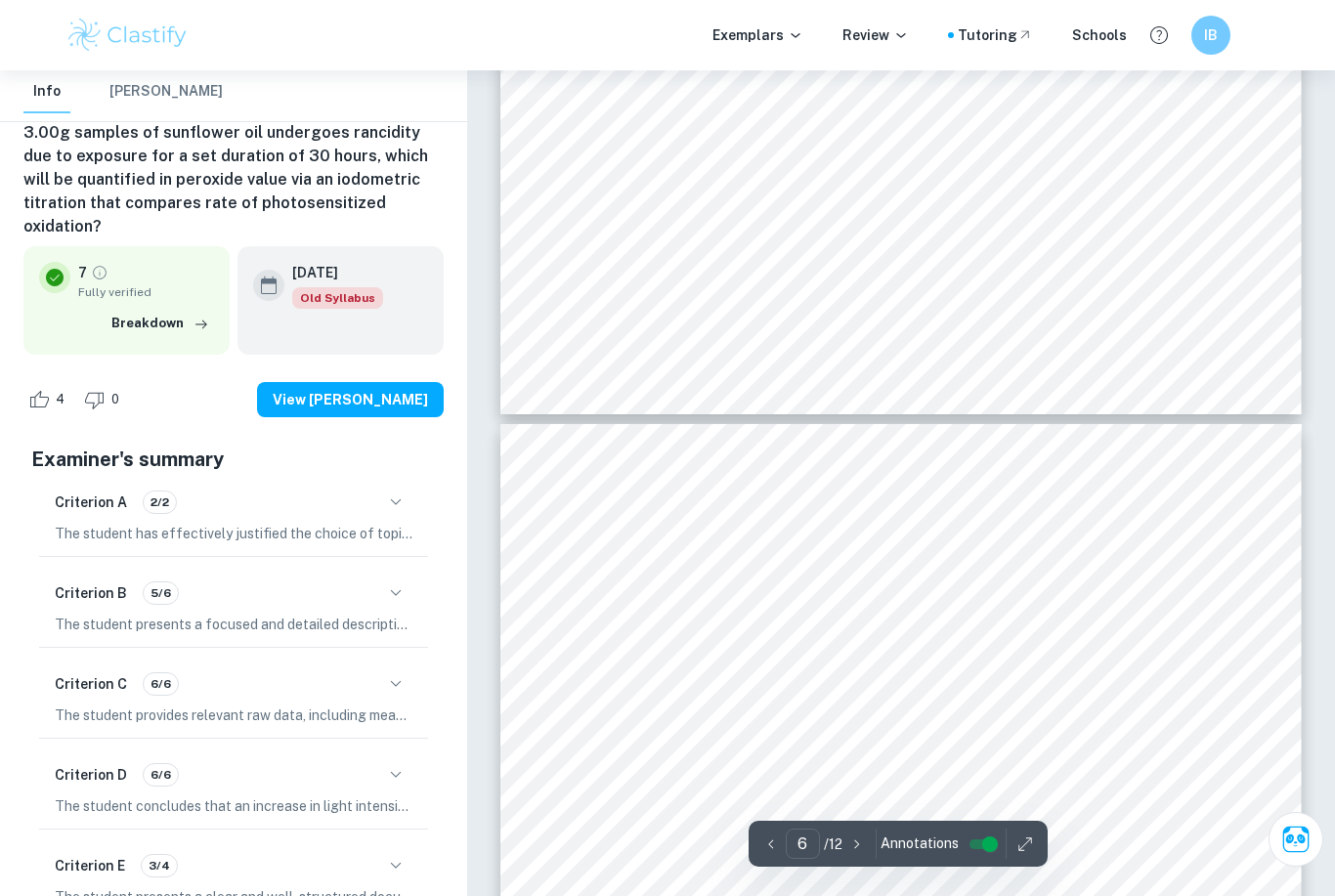
scroll to position [5508, 0]
click at [1140, 593] on span "to the dangerous fumes produced during certain steps. Protective gloves and eye…" at bounding box center [895, 600] width 596 height 15
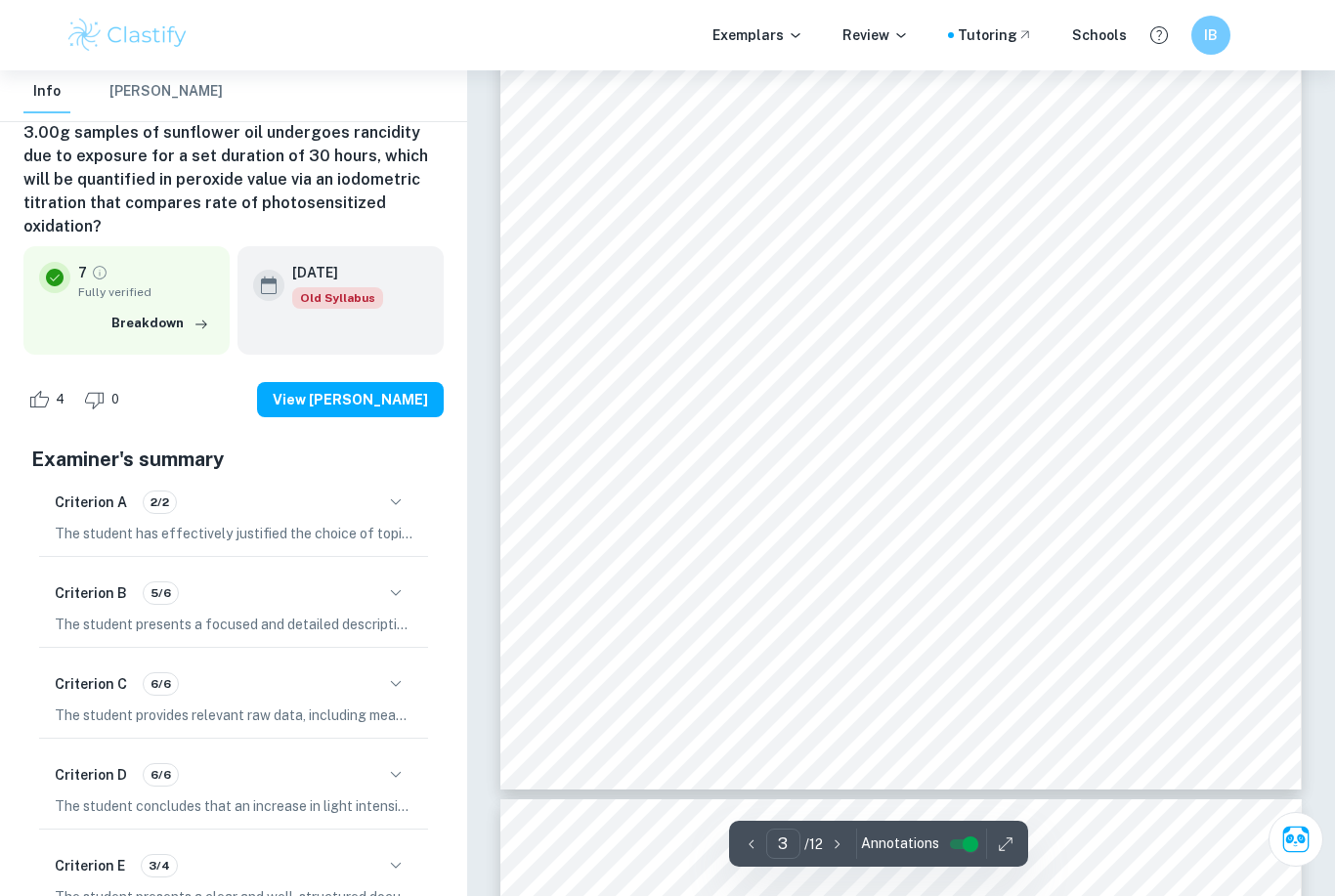
scroll to position [131, 0]
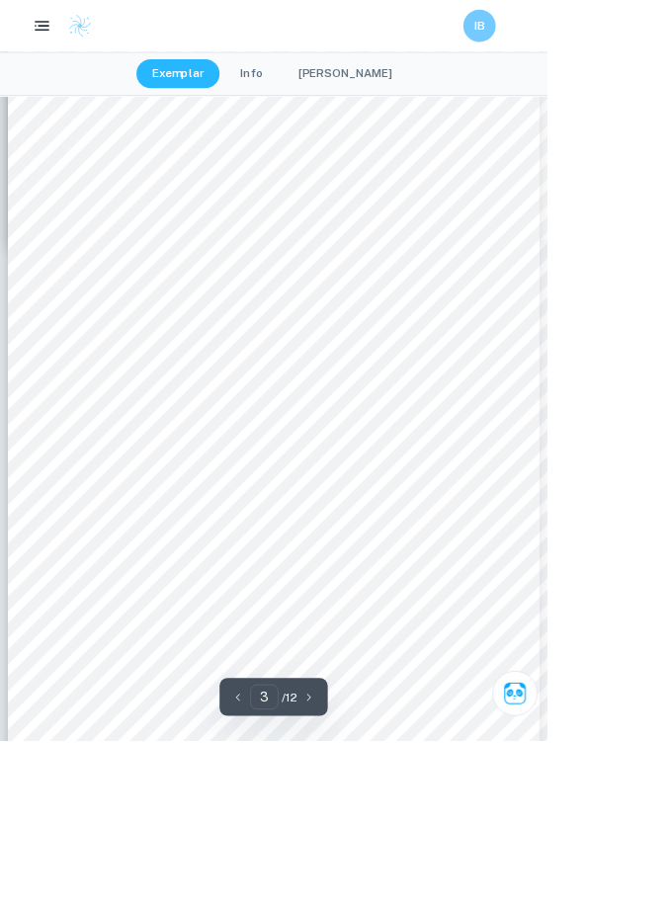
type input "2"
